Goal: Task Accomplishment & Management: Manage account settings

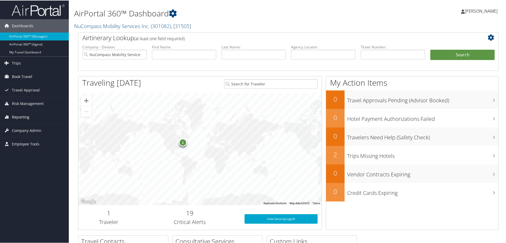
click at [27, 117] on span "Reporting" at bounding box center [20, 116] width 17 height 13
click at [27, 126] on link "Unused Tickets" at bounding box center [34, 127] width 69 height 8
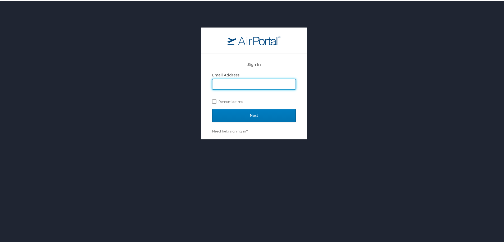
type input "michelle.henry@cbtravel.com"
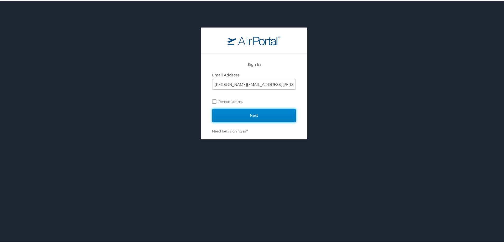
drag, startPoint x: 248, startPoint y: 116, endPoint x: 252, endPoint y: 116, distance: 4.2
click at [249, 116] on input "Next" at bounding box center [254, 114] width 84 height 13
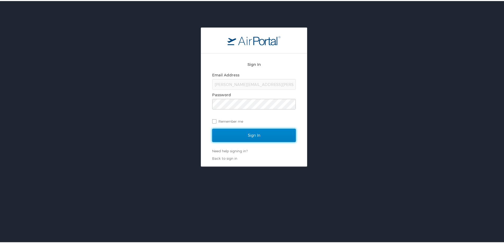
drag, startPoint x: 252, startPoint y: 133, endPoint x: 276, endPoint y: 125, distance: 25.0
click at [252, 133] on input "Sign In" at bounding box center [254, 134] width 84 height 13
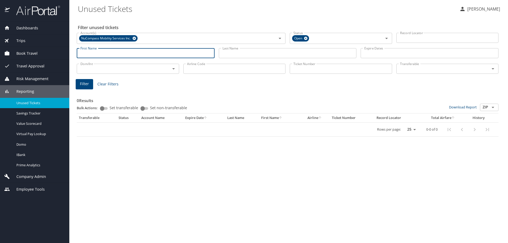
click at [103, 53] on input "First Name" at bounding box center [146, 53] width 138 height 10
type input "SHIYA"
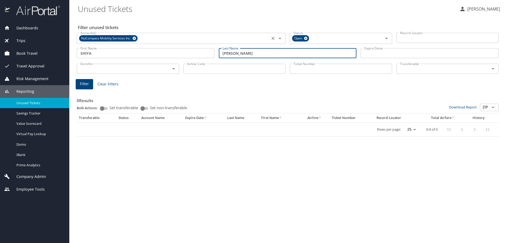
click at [137, 38] on div "NuCompass Mobility Services Inc." at bounding box center [108, 38] width 59 height 6
type input "SHEN"
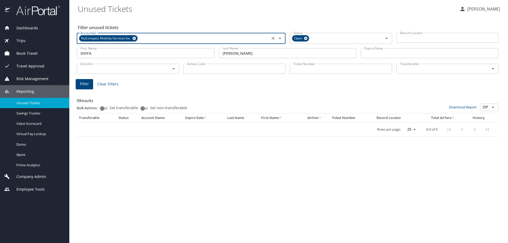
click at [133, 37] on icon at bounding box center [134, 38] width 4 height 6
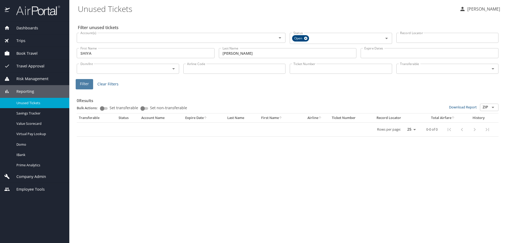
click at [80, 86] on span "Filter" at bounding box center [84, 84] width 9 height 7
click at [303, 69] on input "Ticket Number" at bounding box center [341, 69] width 102 height 10
click at [305, 38] on icon at bounding box center [306, 38] width 4 height 6
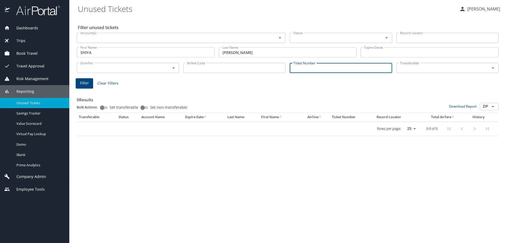
click at [73, 85] on main "Unused Tickets Michelle Henry Filter unused tickets Account(s) Account(s) Statu…" at bounding box center [288, 121] width 439 height 243
click at [82, 84] on span "Filter" at bounding box center [84, 83] width 9 height 7
click at [92, 55] on input "SHIYA" at bounding box center [146, 52] width 138 height 10
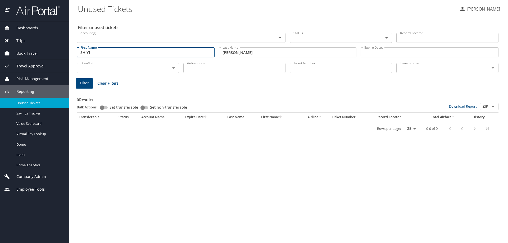
type input "SHIYI"
click at [84, 86] on span "Filter" at bounding box center [84, 83] width 9 height 7
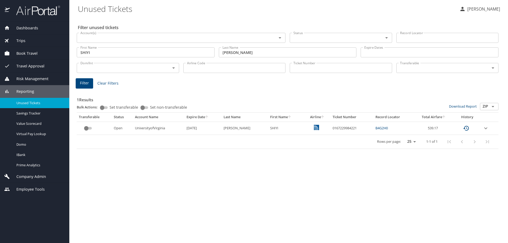
click at [487, 128] on icon "expand row" at bounding box center [485, 128] width 3 height 2
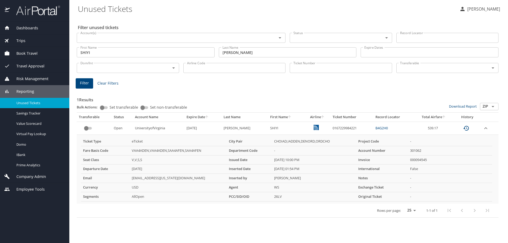
click at [25, 90] on span "Reporting" at bounding box center [22, 92] width 24 height 6
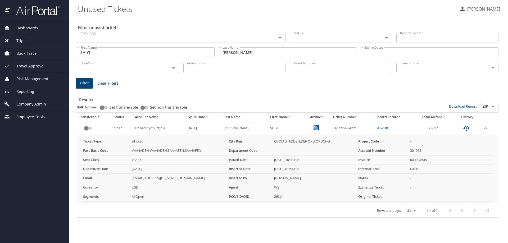
click at [32, 102] on span "Company Admin" at bounding box center [28, 104] width 36 height 6
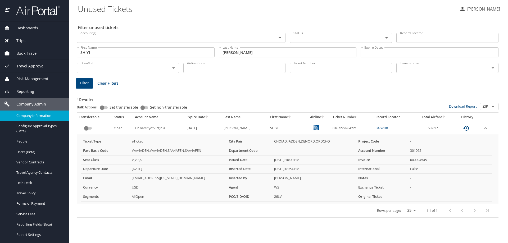
click at [37, 113] on div "Company Information" at bounding box center [34, 116] width 61 height 6
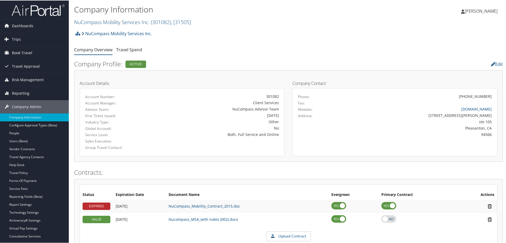
click at [198, 19] on h2 "NuCompass Mobility Services Inc. ( 301082 ) , [ 31505 ]" at bounding box center [217, 21] width 286 height 9
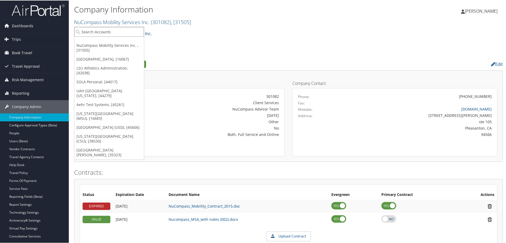
click at [113, 30] on input "search" at bounding box center [109, 31] width 70 height 10
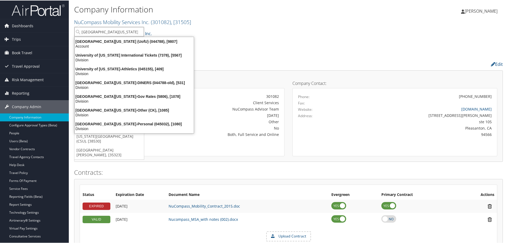
type input "UNIVERSITY OF UTAH"
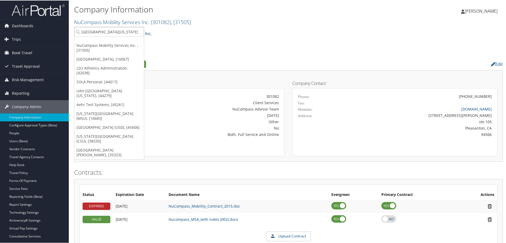
click at [128, 26] on div "Company Information NuCompass Mobility Services Inc. ( 301082 ) , [ 31505 ] UNI…" at bounding box center [217, 15] width 286 height 25
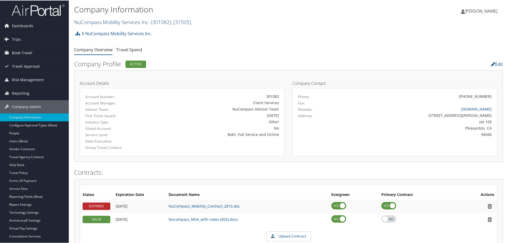
click at [190, 20] on span ", [ 31505 ]" at bounding box center [181, 21] width 20 height 7
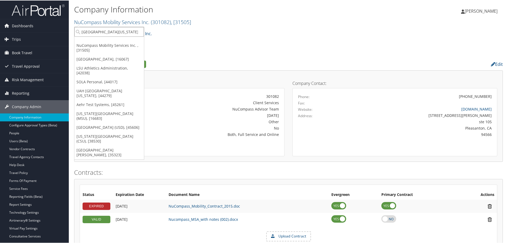
click at [127, 32] on input "UNIVERSITY OF UTAH" at bounding box center [109, 31] width 70 height 10
type input "UNIVERSITY OF UTAH"
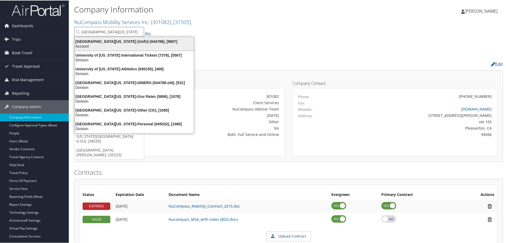
click at [107, 41] on div "University Of Utah (UofU) (044788), [9807]" at bounding box center [133, 41] width 125 height 5
